Goal: Task Accomplishment & Management: Use online tool/utility

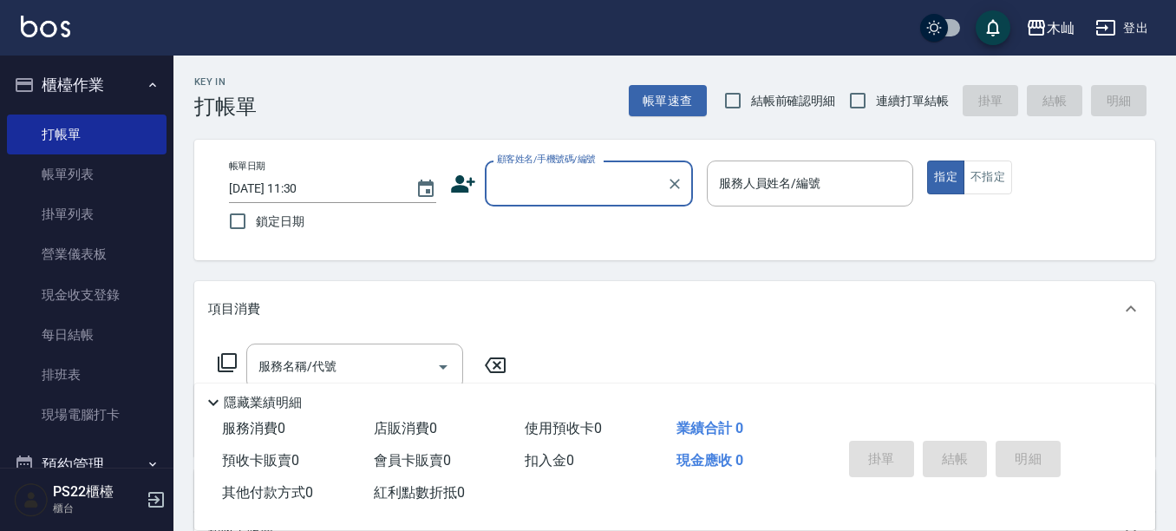
click at [549, 186] on input "顧客姓名/手機號碼/編號" at bounding box center [575, 183] width 166 height 30
type input "[PERSON_NAME]/0980903700/3589"
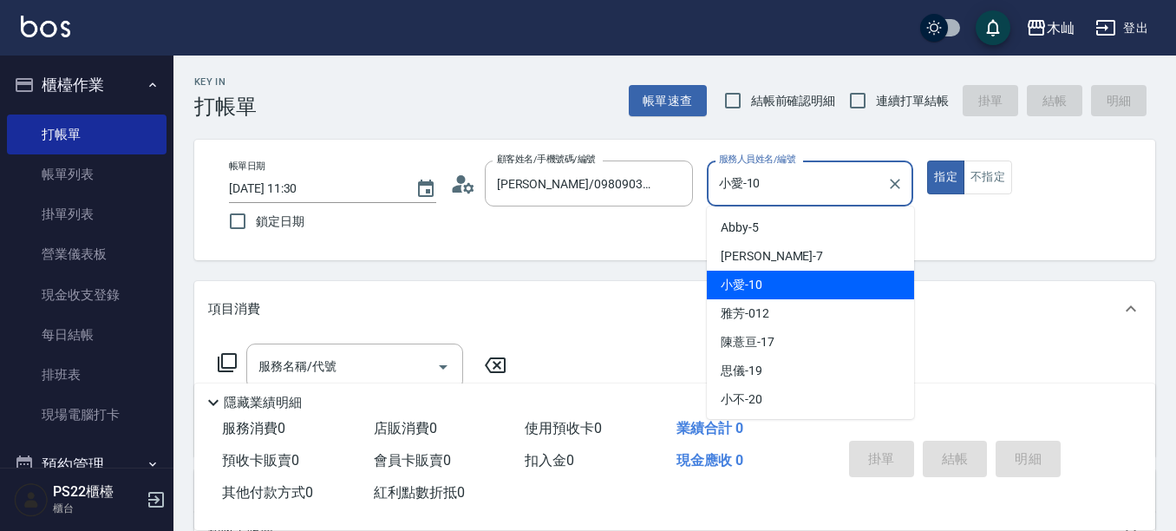
drag, startPoint x: 815, startPoint y: 182, endPoint x: 714, endPoint y: 184, distance: 101.5
click at [714, 184] on input "小愛-10" at bounding box center [797, 183] width 166 height 30
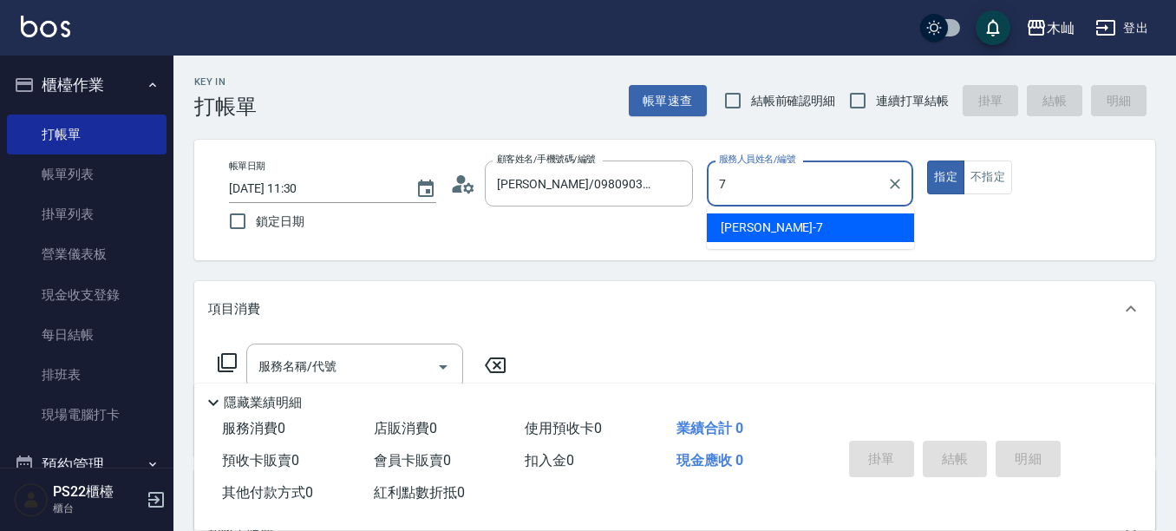
type input "[PERSON_NAME]-7"
type button "true"
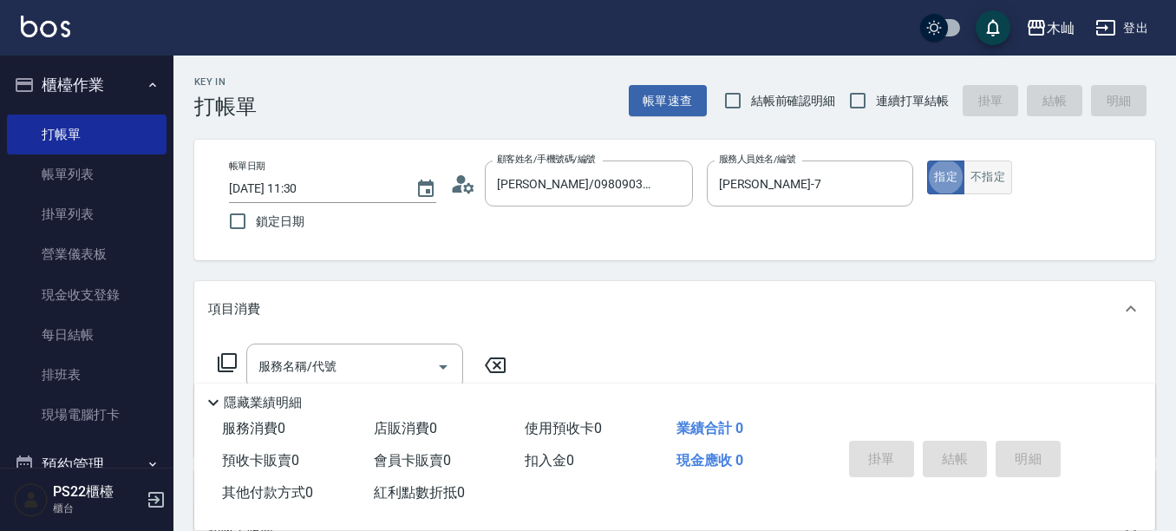
click at [995, 172] on button "不指定" at bounding box center [987, 177] width 49 height 34
click at [937, 172] on button "指定" at bounding box center [945, 177] width 37 height 34
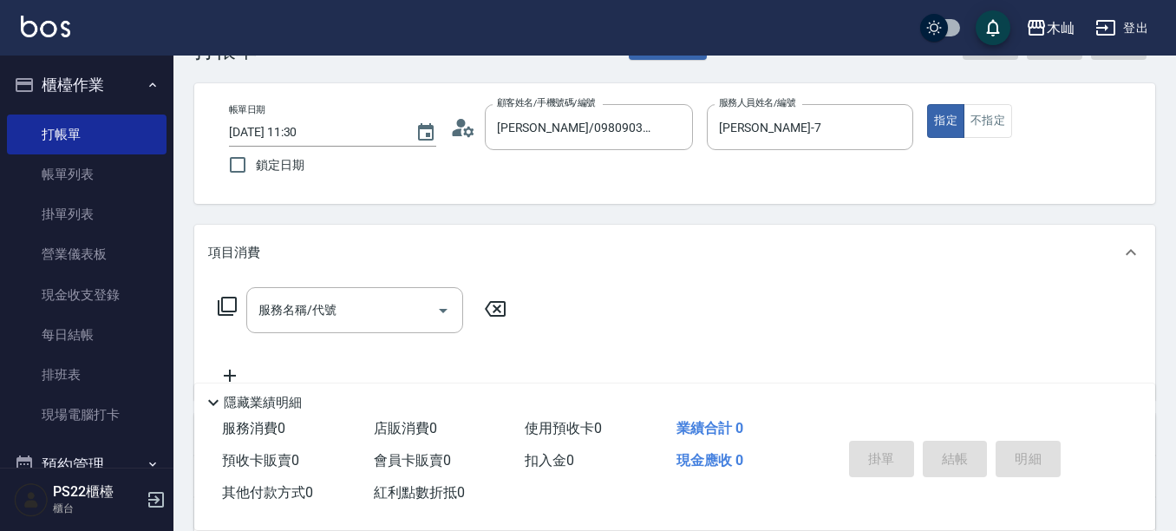
scroll to position [87, 0]
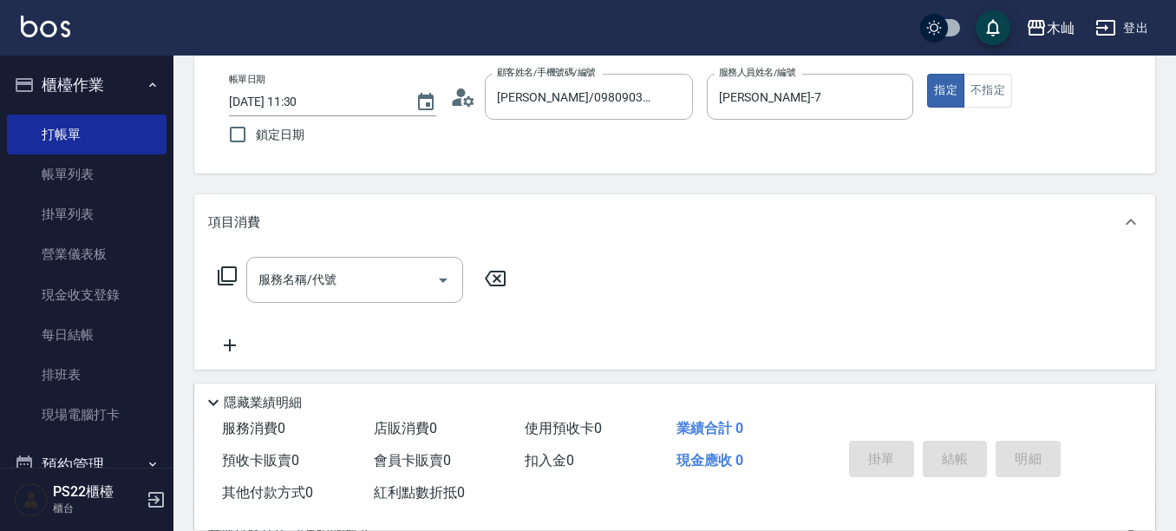
click at [320, 274] on div "服務名稱/代號 服務名稱/代號" at bounding box center [354, 280] width 217 height 46
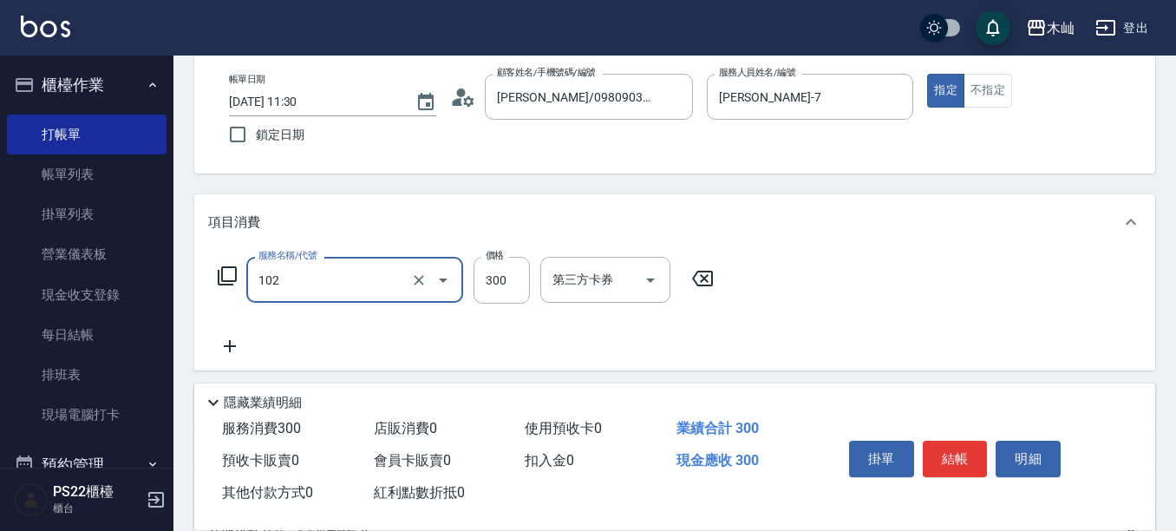
type input "精油洗髮(102)"
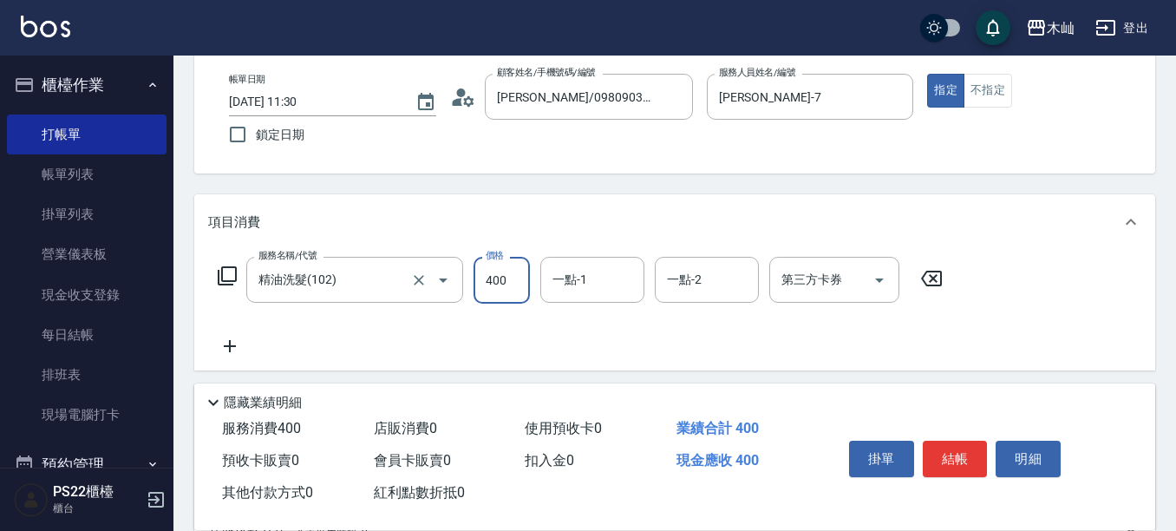
type input "400"
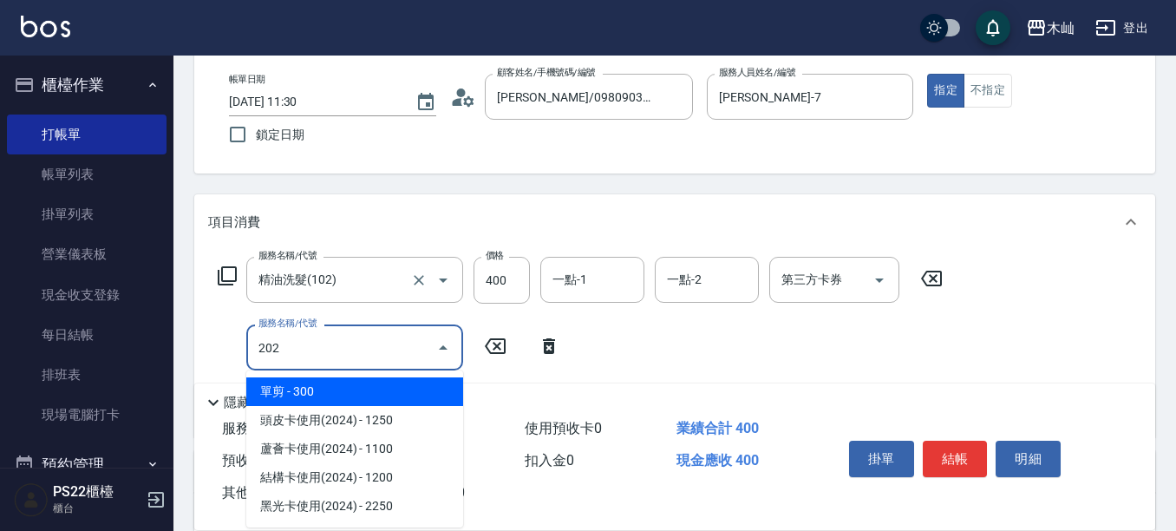
type input "單剪(202)"
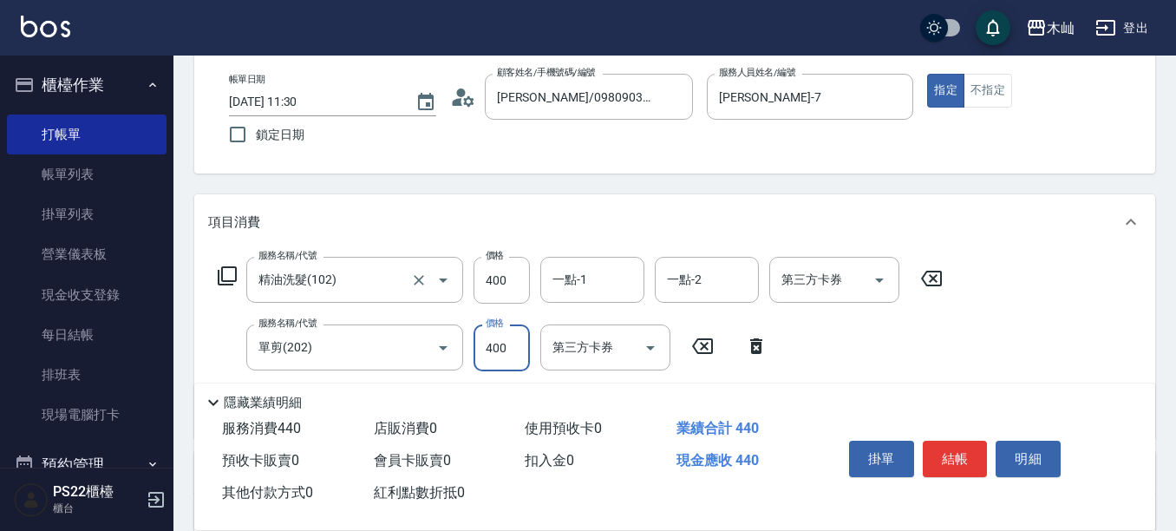
type input "400"
click at [974, 446] on button "結帳" at bounding box center [954, 458] width 65 height 36
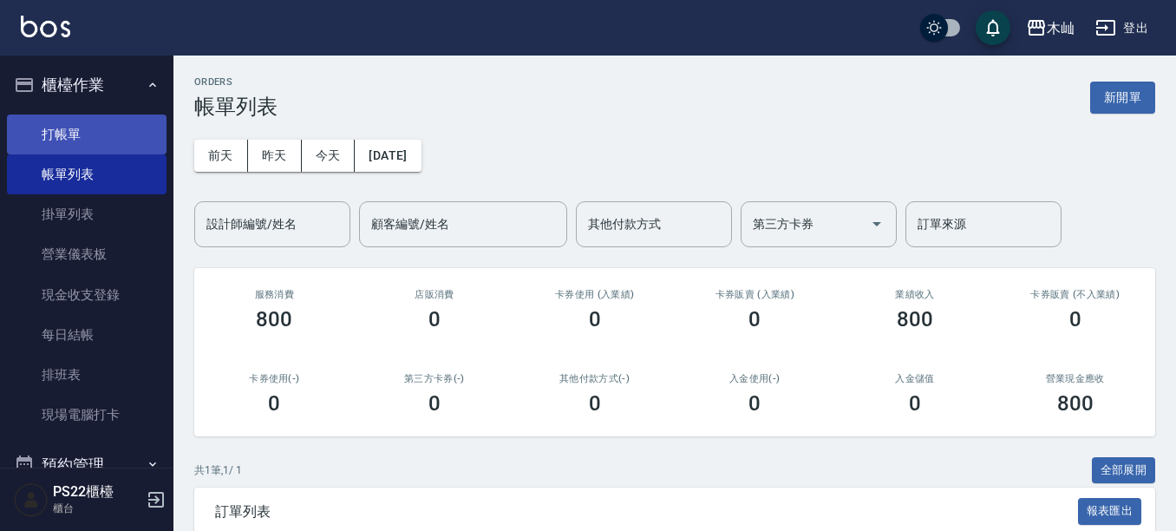
click at [66, 139] on link "打帳單" at bounding box center [87, 134] width 160 height 40
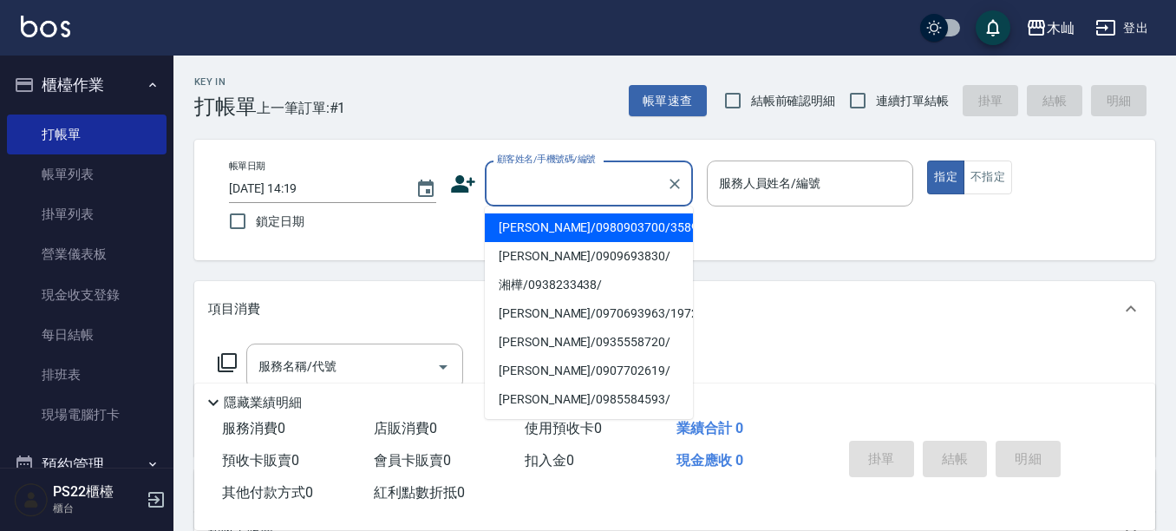
click at [559, 199] on input "顧客姓名/手機號碼/編號" at bounding box center [575, 183] width 166 height 30
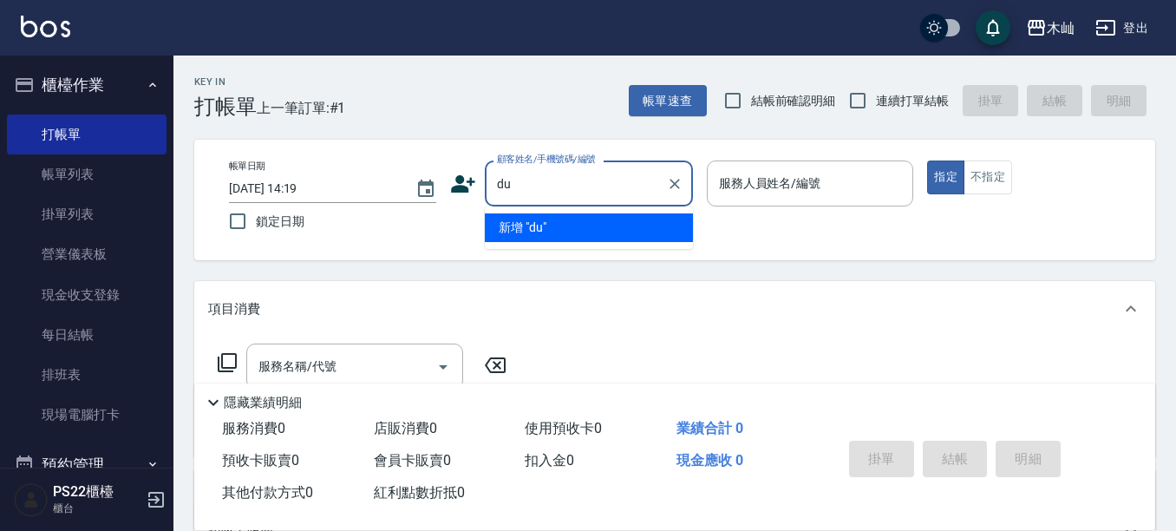
type input "d"
click at [614, 186] on input "檸" at bounding box center [575, 183] width 166 height 30
type input "檸"
type input "寧"
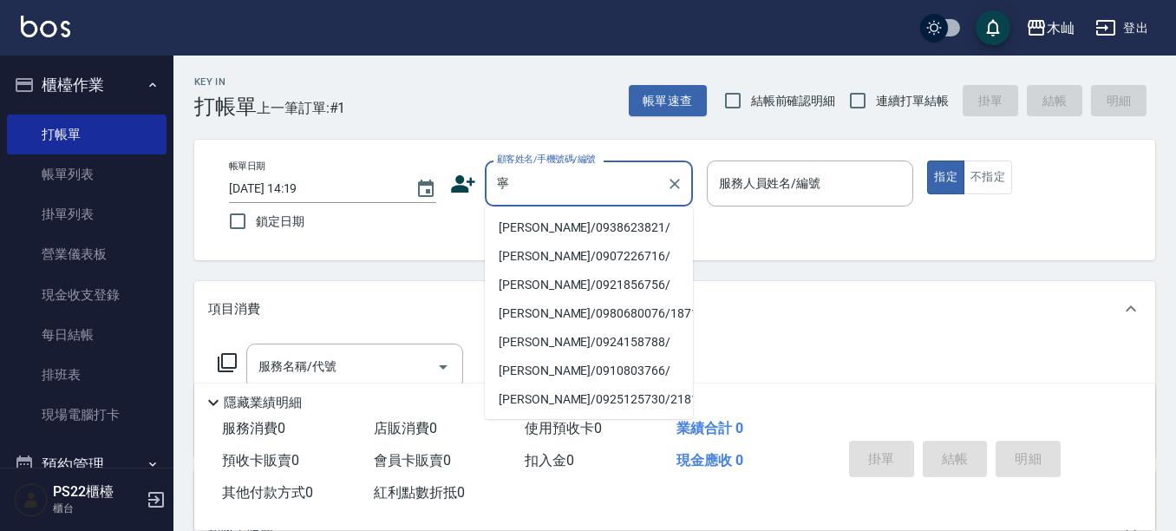
drag, startPoint x: 574, startPoint y: 186, endPoint x: 462, endPoint y: 173, distance: 112.5
click at [462, 173] on div "顧客姓名/手機號碼/編號 寧 顧客姓名/手機號碼/編號" at bounding box center [571, 183] width 243 height 46
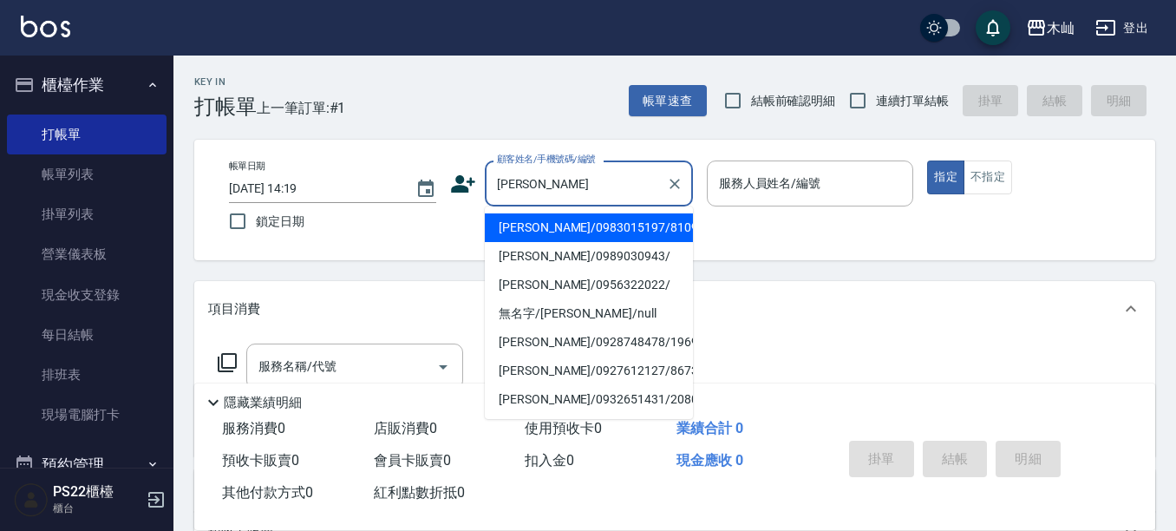
click at [582, 233] on li "[PERSON_NAME]/0983015197/810901" at bounding box center [589, 227] width 208 height 29
type input "[PERSON_NAME]/0983015197/810901"
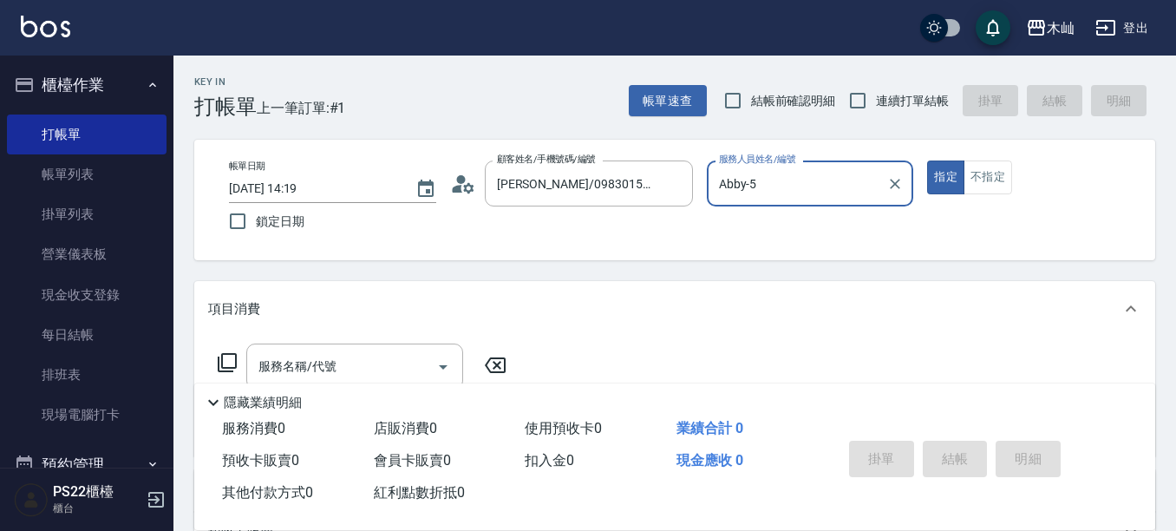
type input "Abby-5"
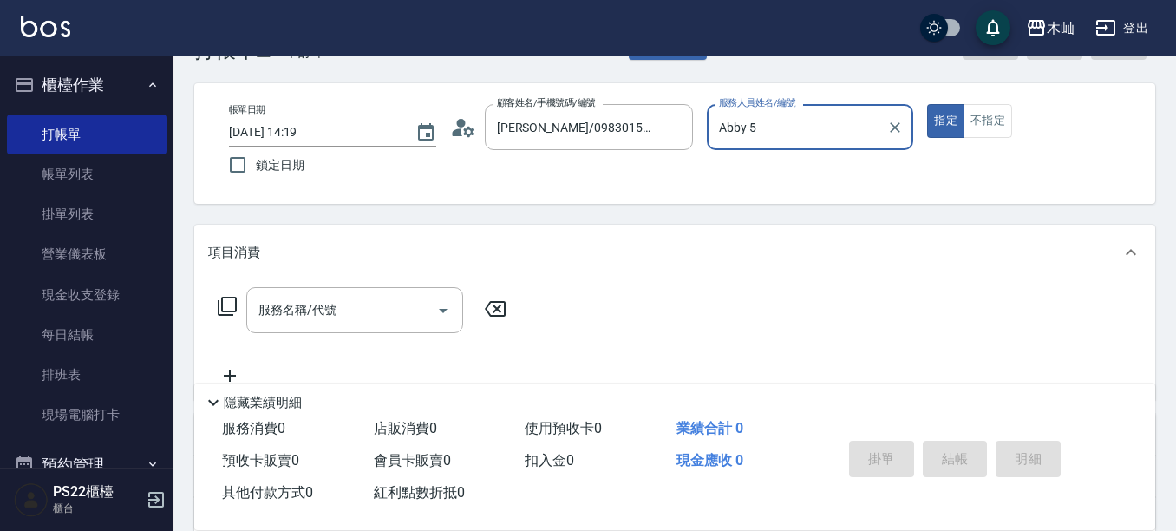
scroll to position [87, 0]
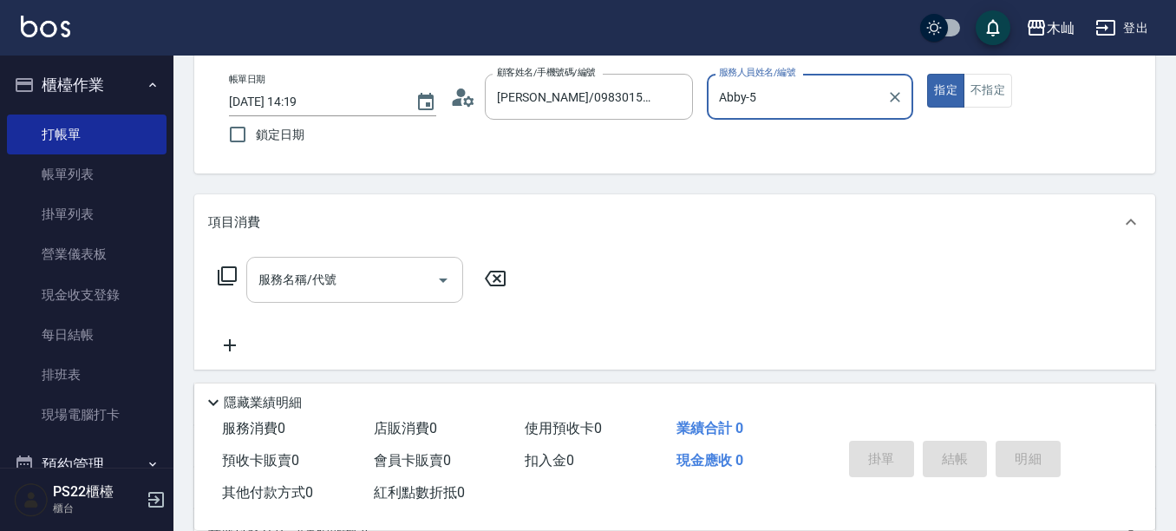
click at [407, 264] on input "服務名稱/代號" at bounding box center [341, 279] width 175 height 30
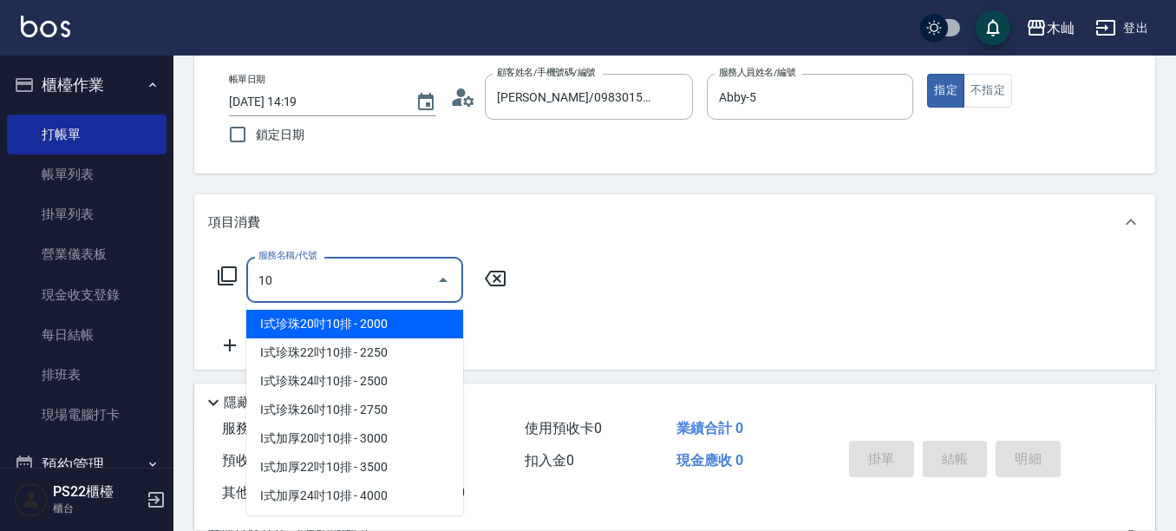
type input "101"
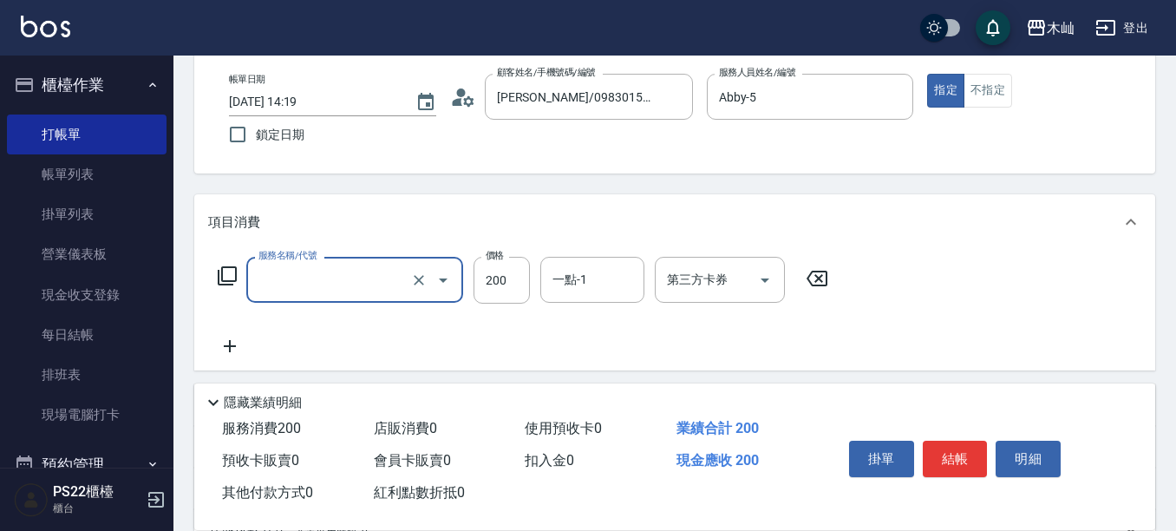
type input "3"
type input "洗髮(101)"
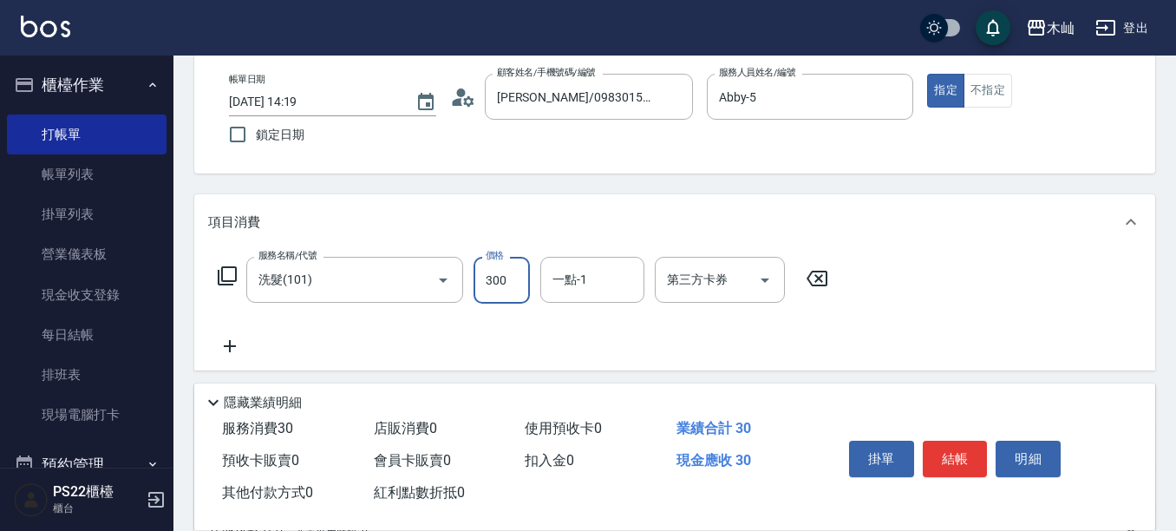
type input "300"
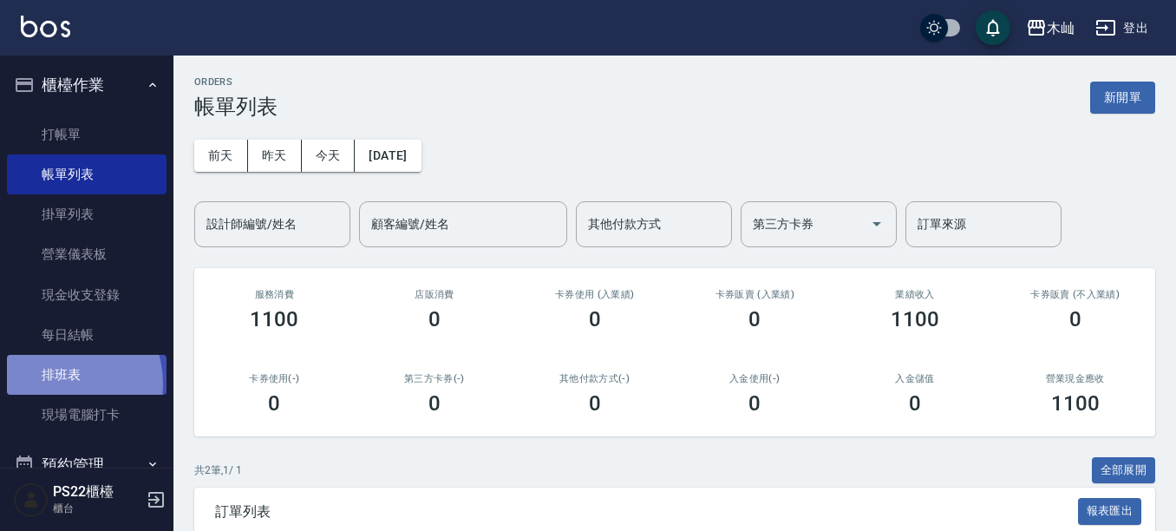
click at [59, 383] on link "排班表" at bounding box center [87, 375] width 160 height 40
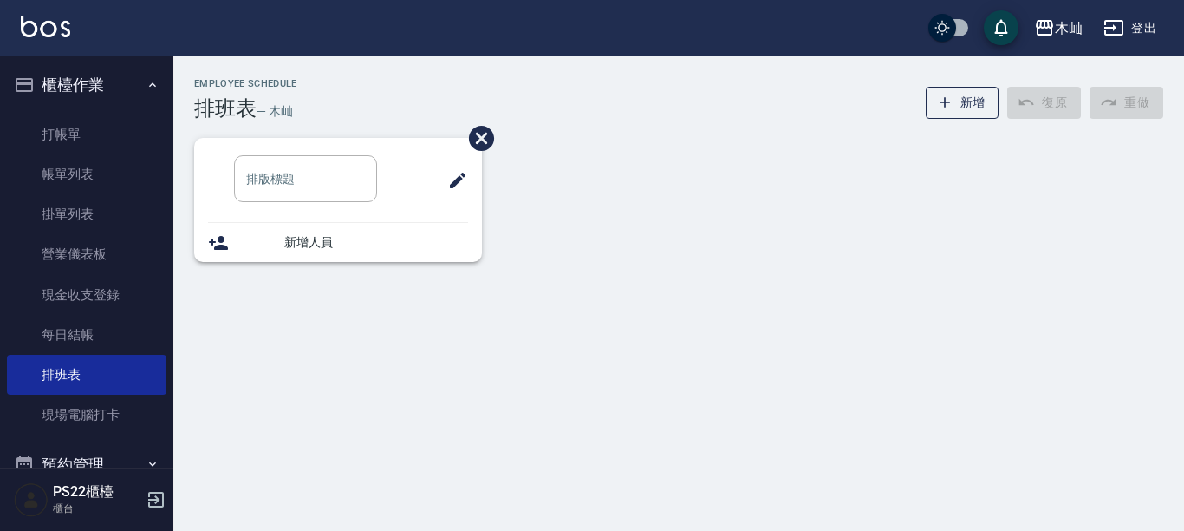
type input "洗髮"
